Goal: Transaction & Acquisition: Purchase product/service

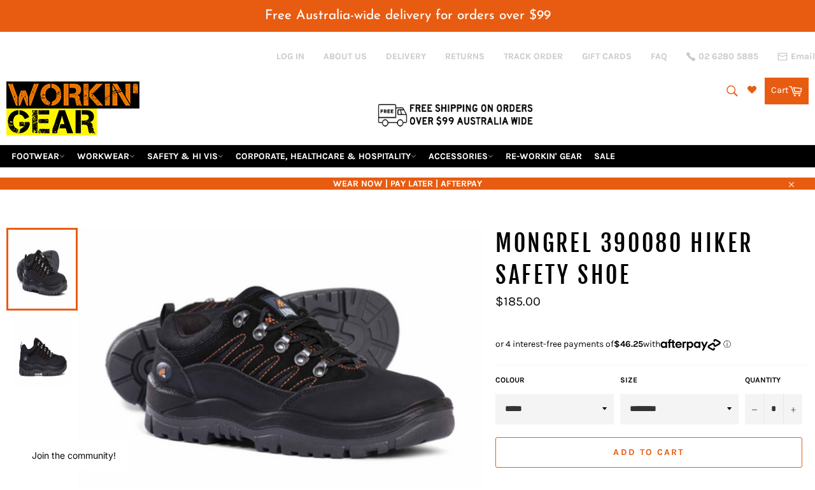
click at [329, 52] on link "ABOUT US" at bounding box center [344, 56] width 43 height 12
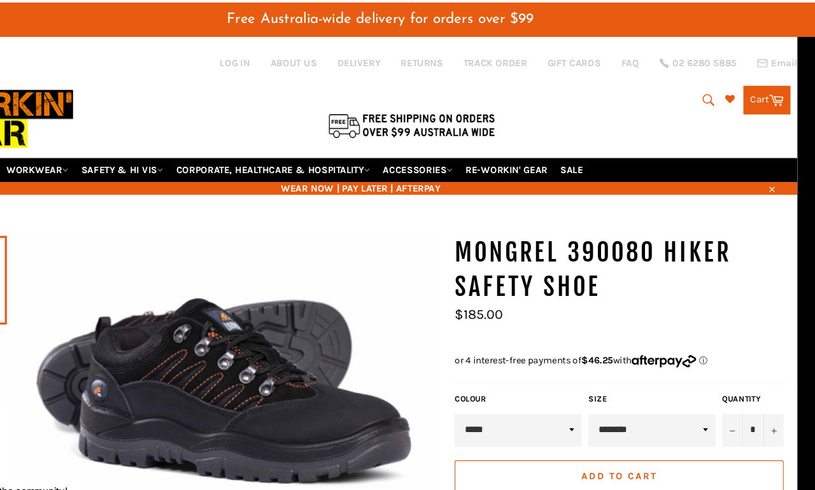
scroll to position [0, 19]
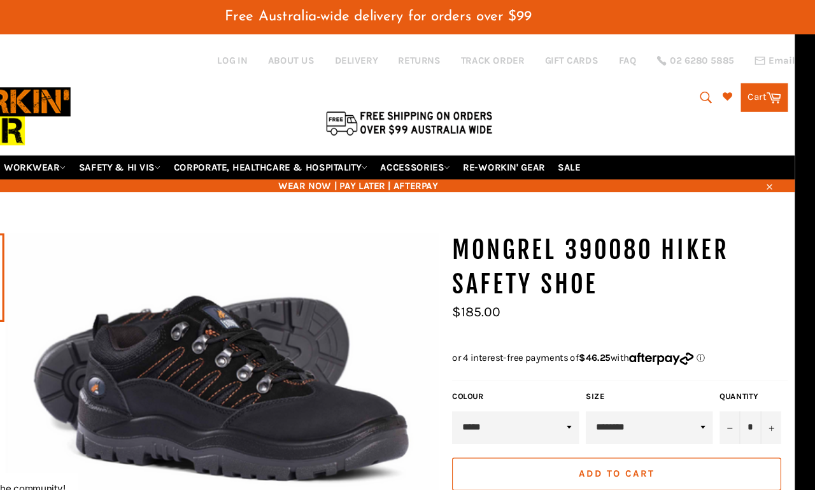
click at [53, 145] on link "WORKWEAR" at bounding box center [87, 156] width 68 height 22
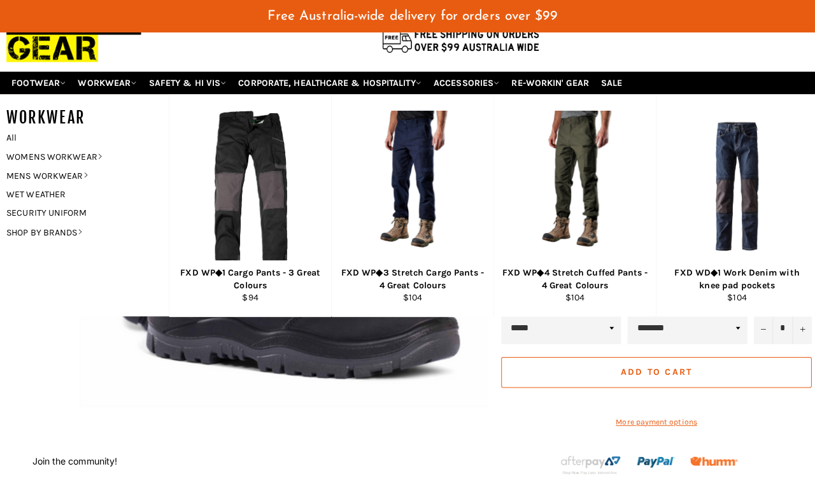
scroll to position [75, 0]
click at [67, 164] on link "MENS WORKWEAR" at bounding box center [77, 173] width 154 height 18
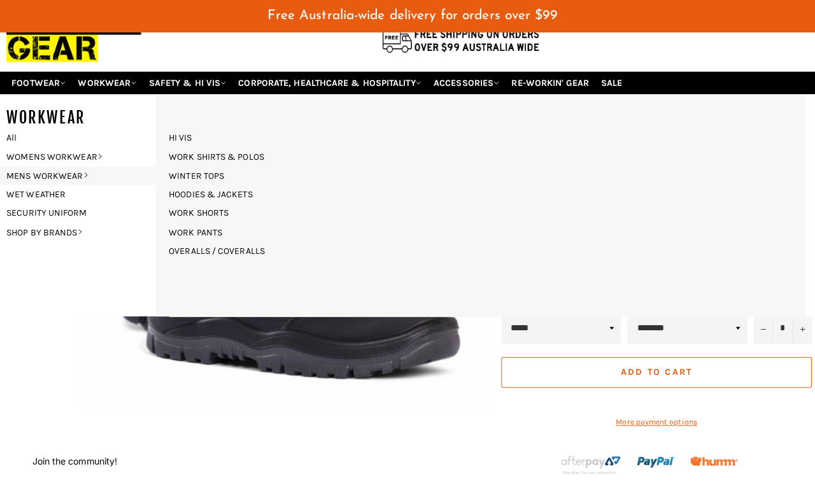
click at [199, 220] on link "WORK PANTS" at bounding box center [193, 229] width 66 height 18
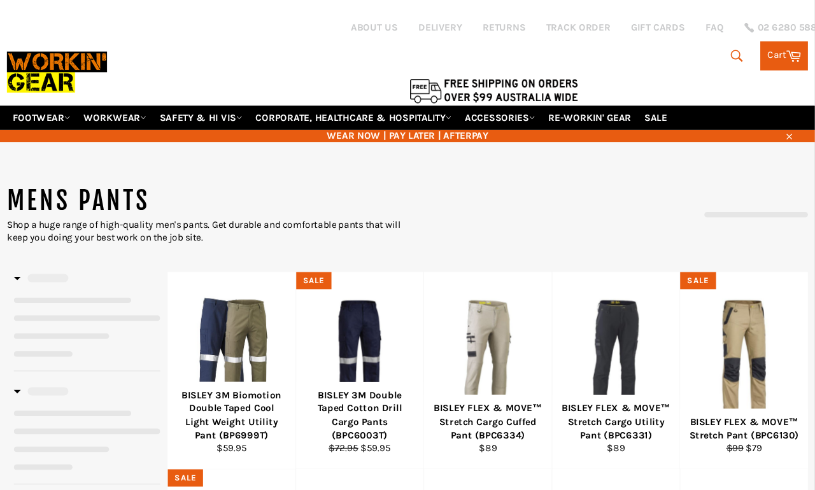
scroll to position [6, 0]
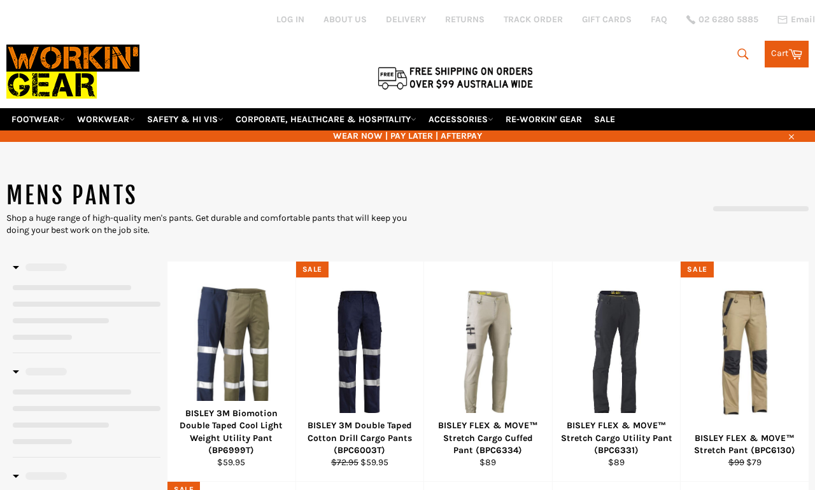
select select "**********"
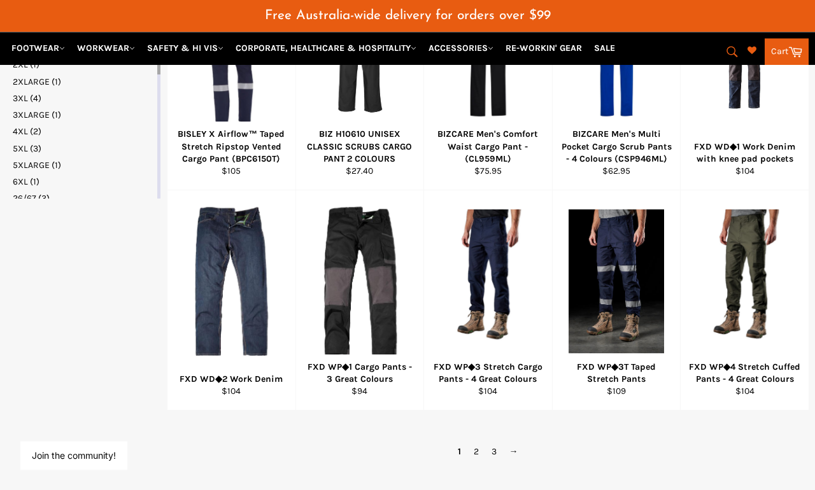
scroll to position [769, 0]
click at [263, 251] on div "View" at bounding box center [231, 301] width 128 height 220
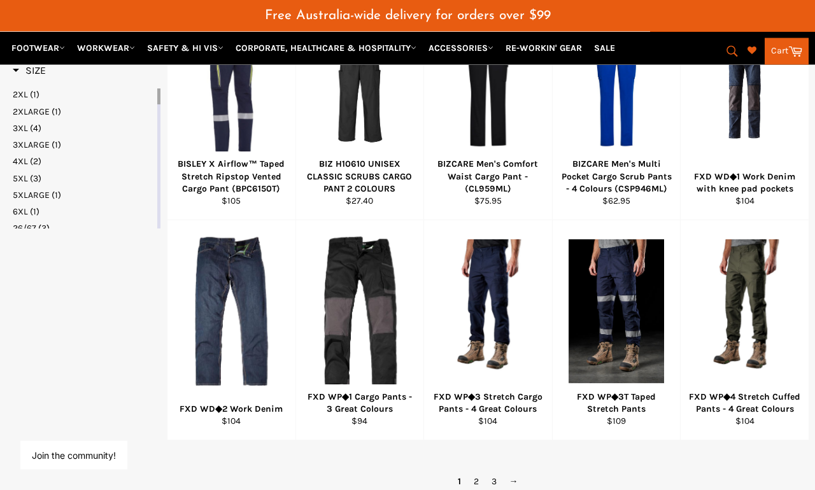
scroll to position [758, 0]
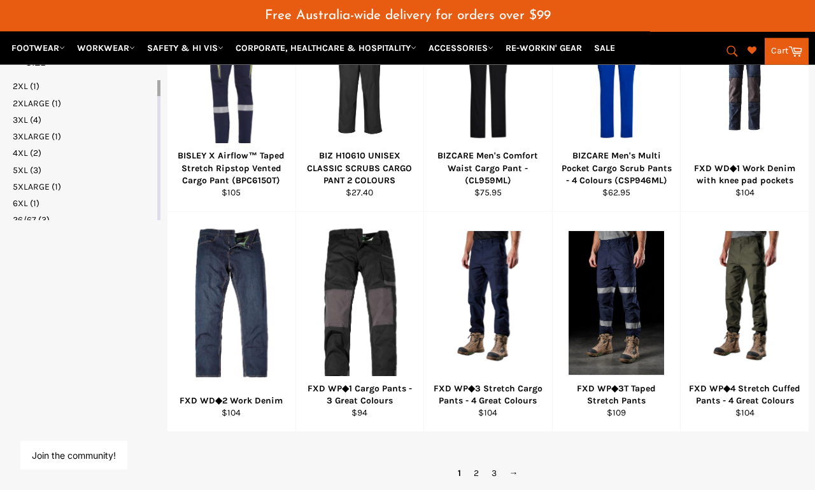
click at [386, 271] on div "View" at bounding box center [360, 322] width 128 height 220
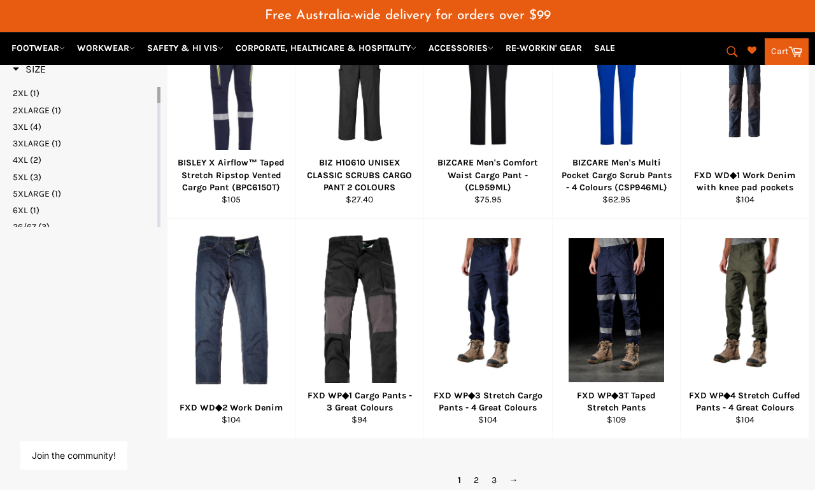
scroll to position [751, 0]
click at [498, 270] on div "View" at bounding box center [488, 329] width 128 height 220
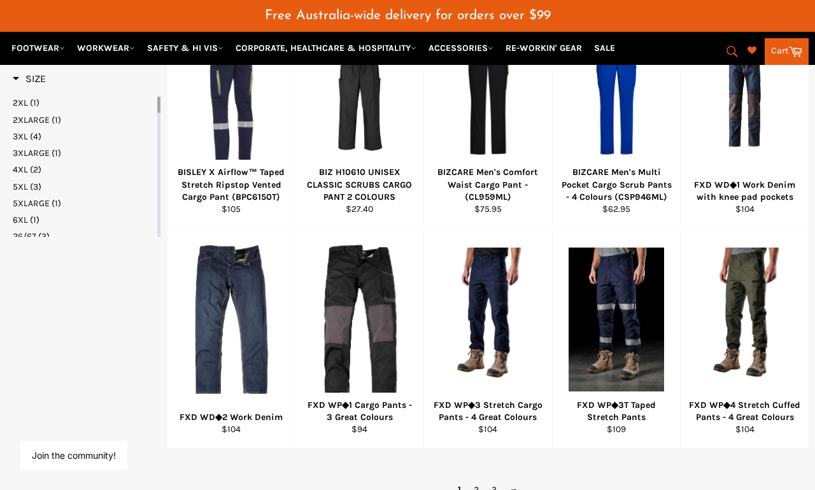
scroll to position [741, 0]
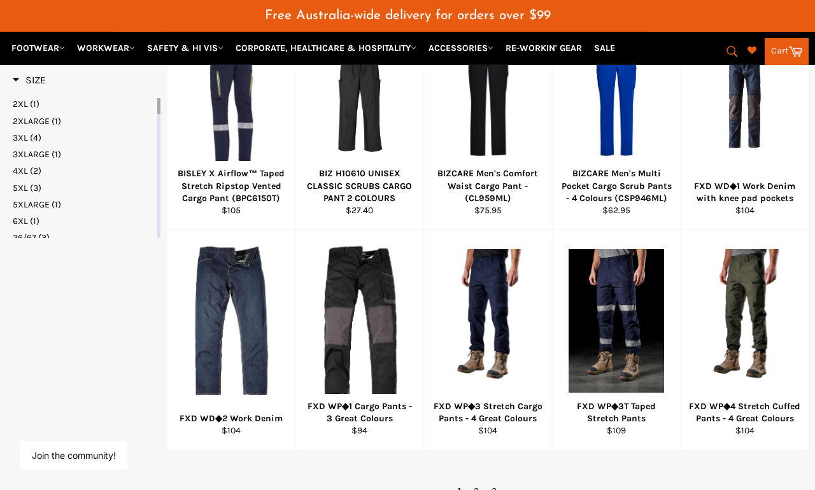
click at [751, 256] on div "View" at bounding box center [745, 340] width 128 height 220
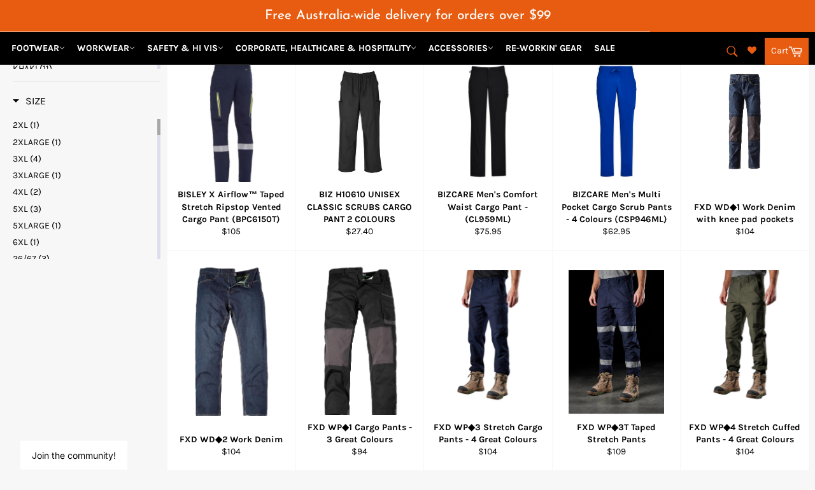
scroll to position [720, 0]
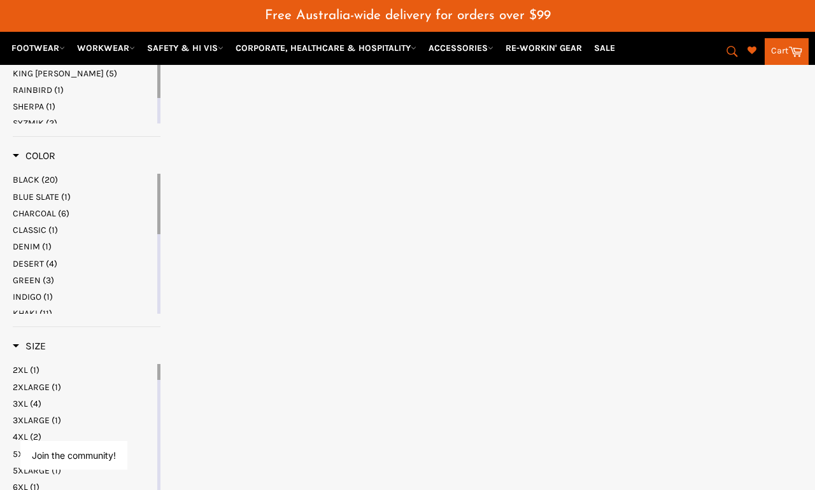
select select "**********"
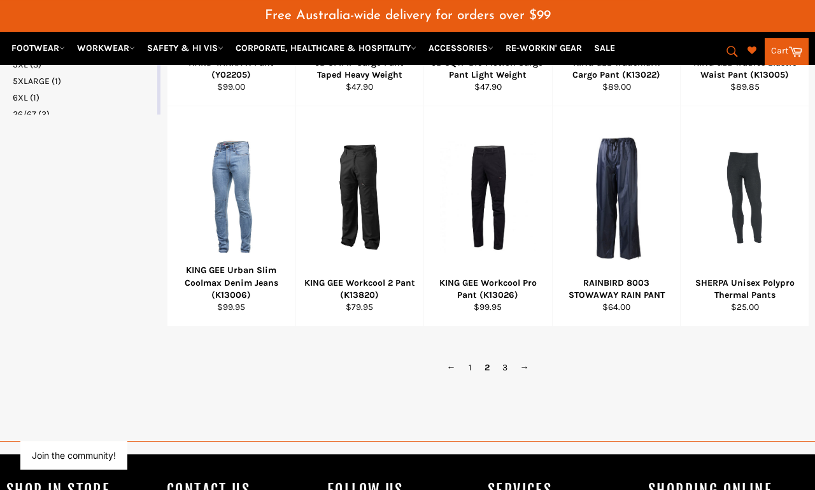
scroll to position [888, 0]
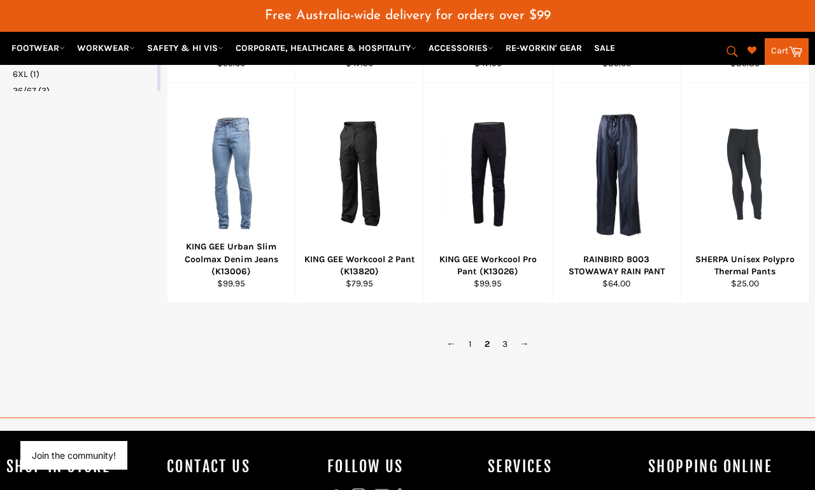
click at [515, 335] on link "→" at bounding box center [525, 344] width 22 height 18
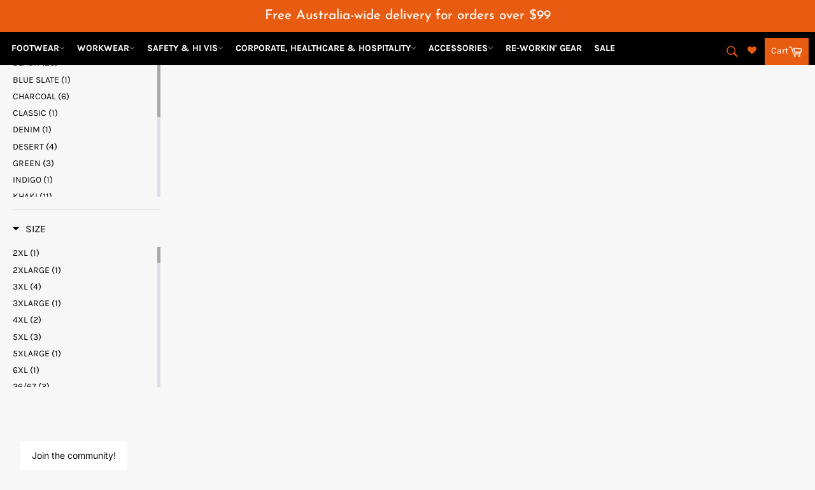
select select "**********"
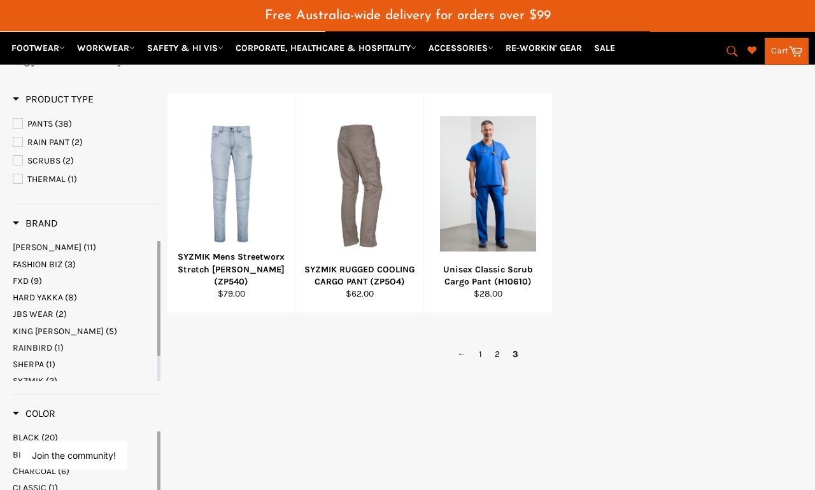
scroll to position [216, 0]
click at [245, 164] on div at bounding box center [231, 184] width 96 height 150
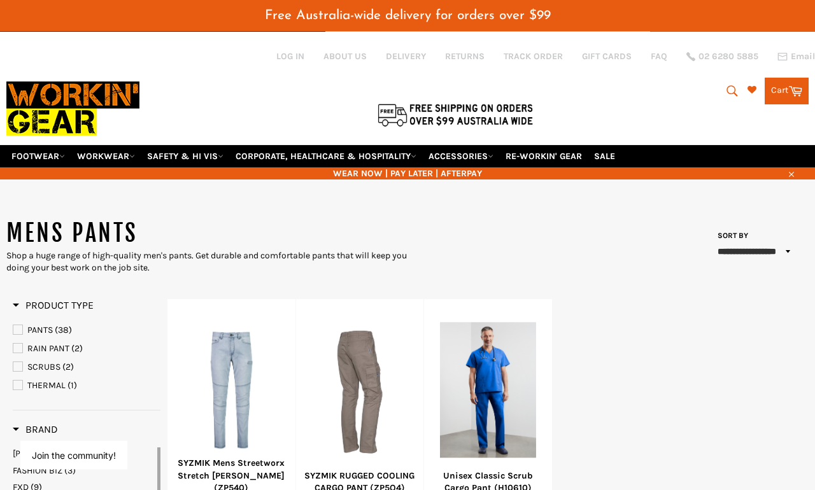
scroll to position [0, 0]
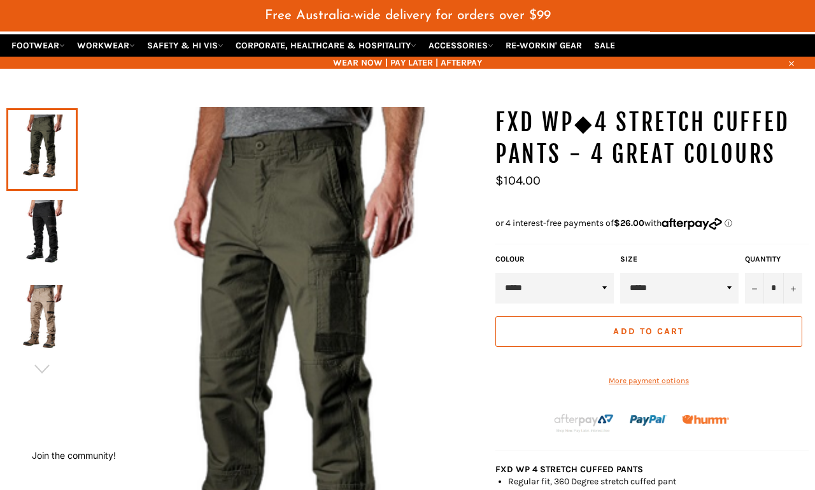
scroll to position [113, 0]
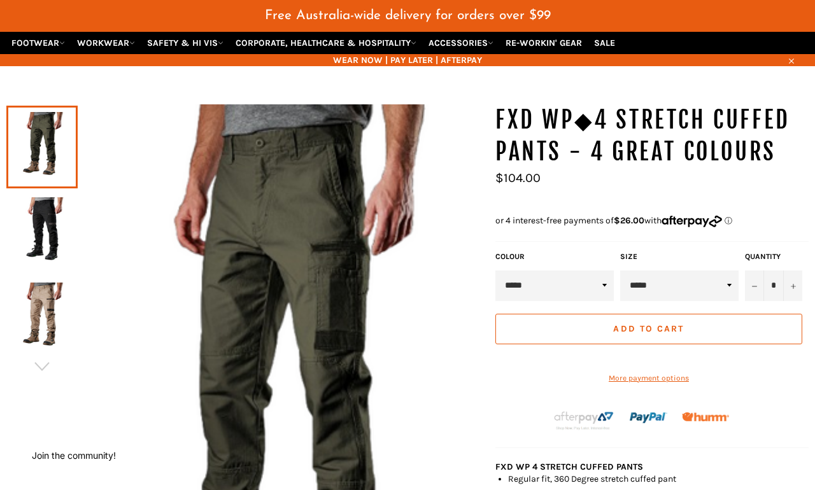
click at [43, 293] on img at bounding box center [42, 318] width 59 height 70
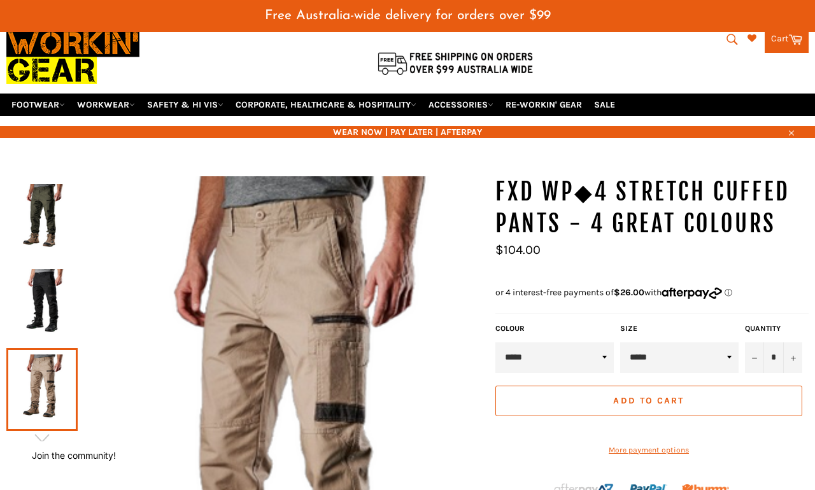
scroll to position [50, 0]
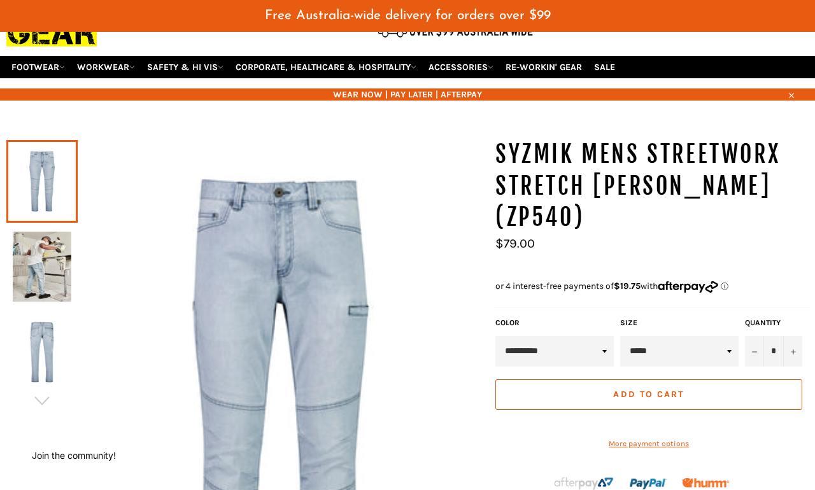
scroll to position [90, 0]
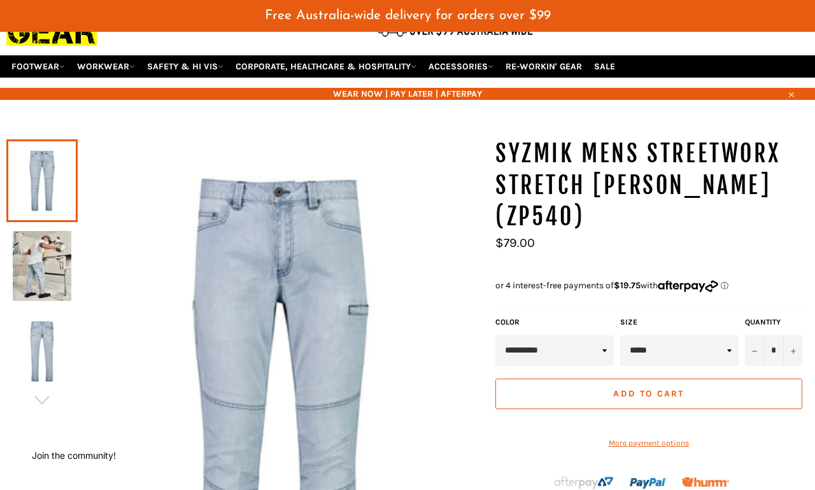
click at [48, 238] on img at bounding box center [42, 266] width 59 height 70
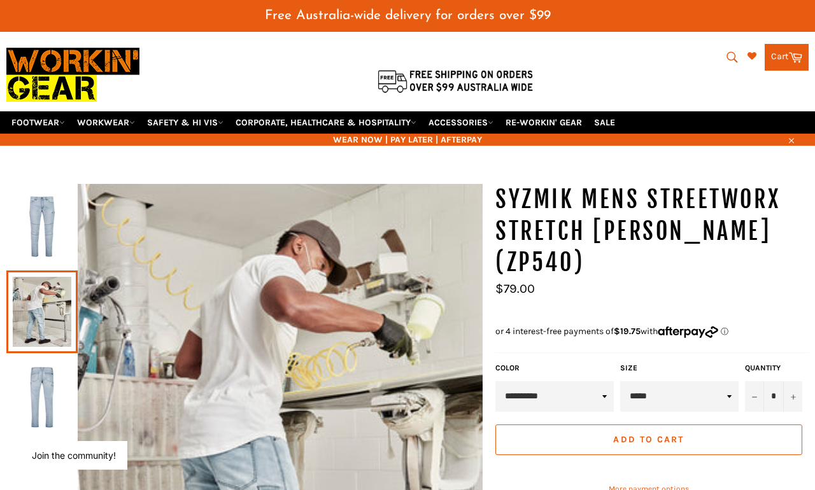
scroll to position [0, 0]
